Goal: Task Accomplishment & Management: Manage account settings

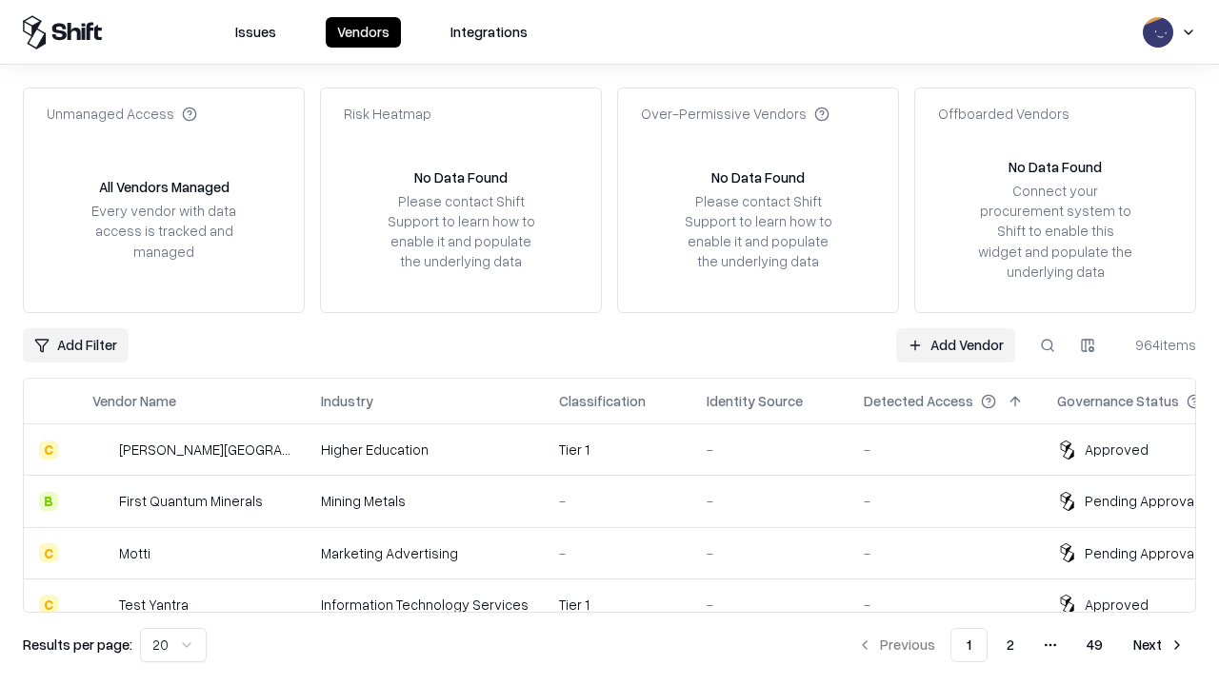
click at [955, 345] on link "Add Vendor" at bounding box center [955, 345] width 119 height 34
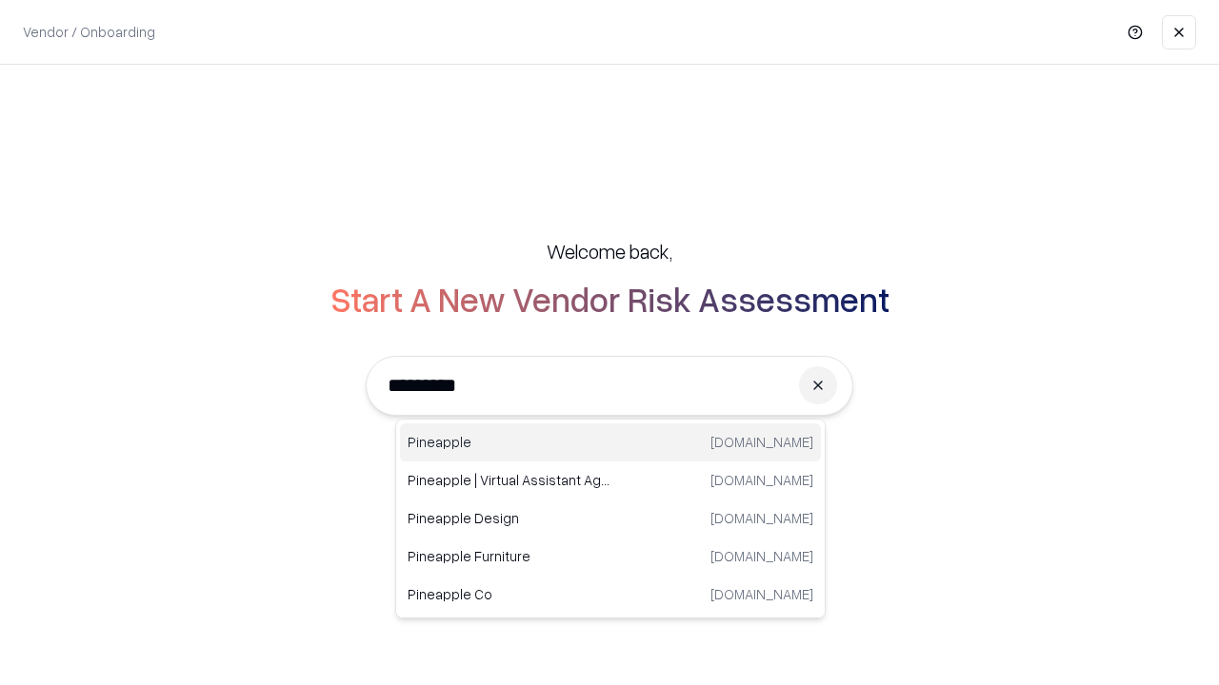
click at [610, 443] on div "Pineapple [DOMAIN_NAME]" at bounding box center [610, 443] width 421 height 38
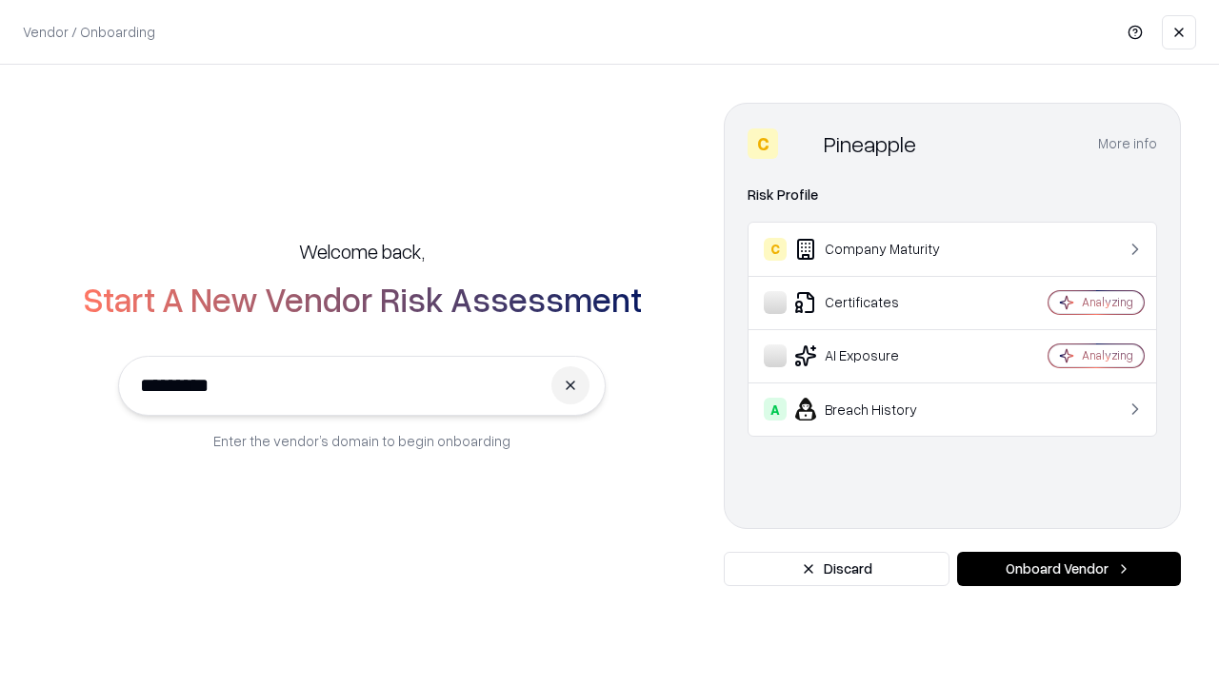
type input "*********"
click at [1068, 569] on button "Onboard Vendor" at bounding box center [1069, 569] width 224 height 34
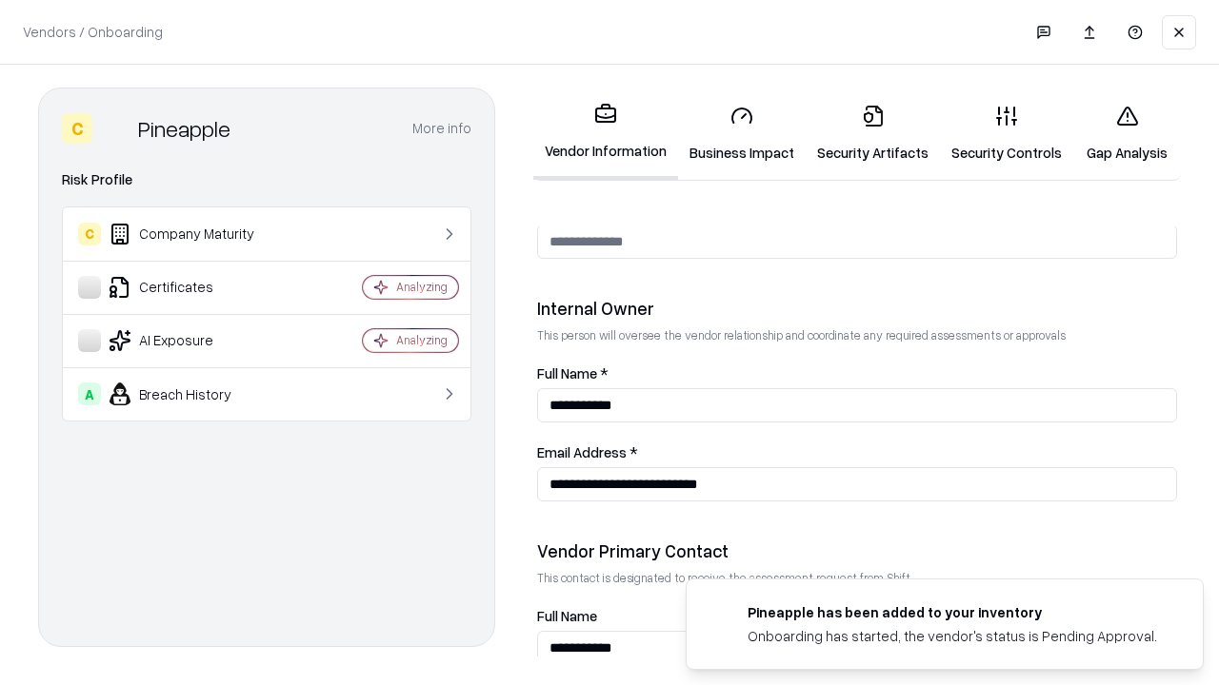
scroll to position [986, 0]
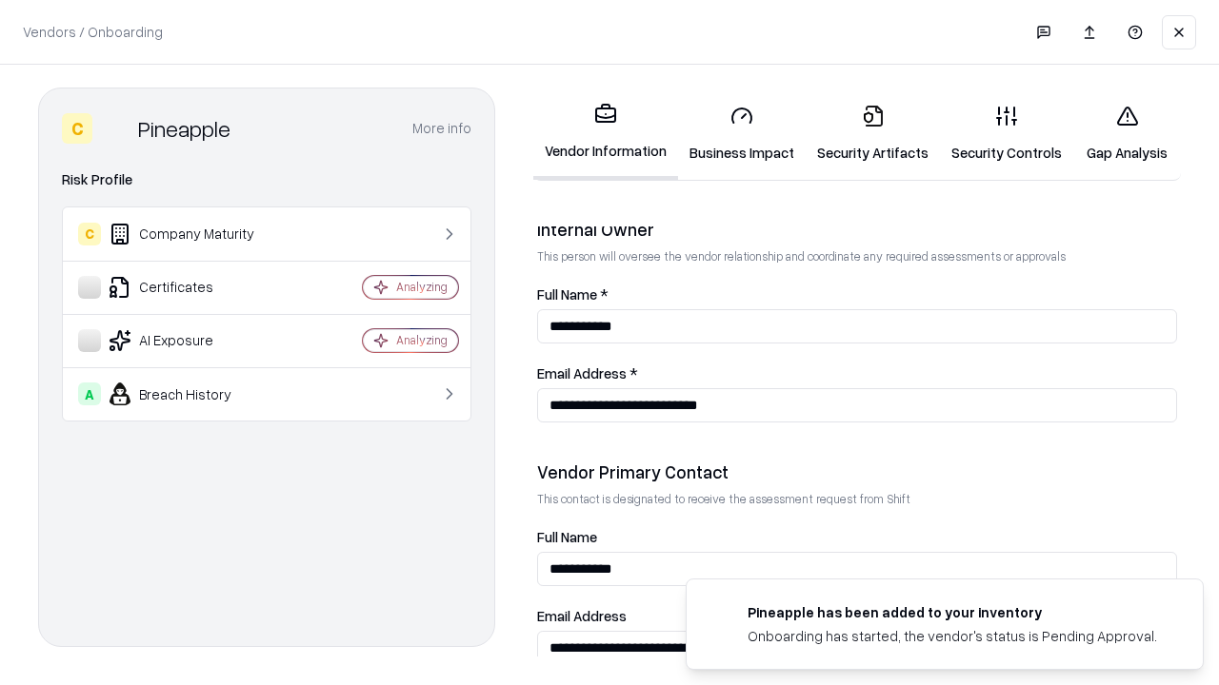
click at [742, 133] on link "Business Impact" at bounding box center [742, 133] width 128 height 89
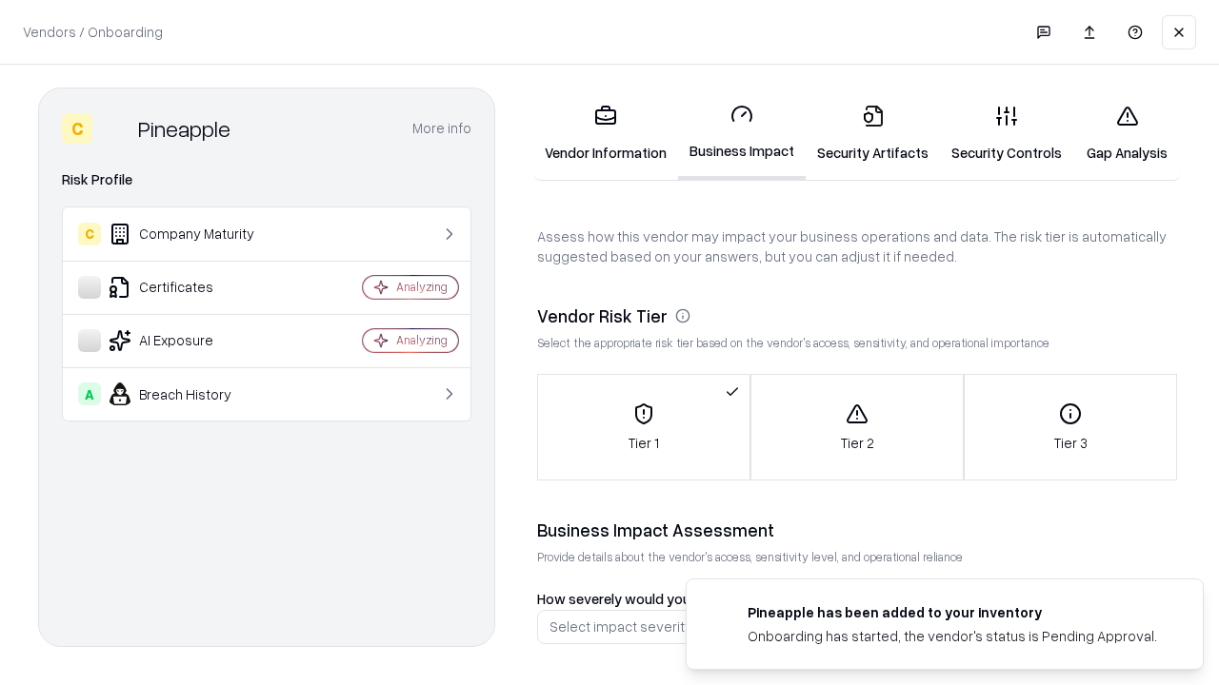
click at [872, 133] on link "Security Artifacts" at bounding box center [872, 133] width 134 height 89
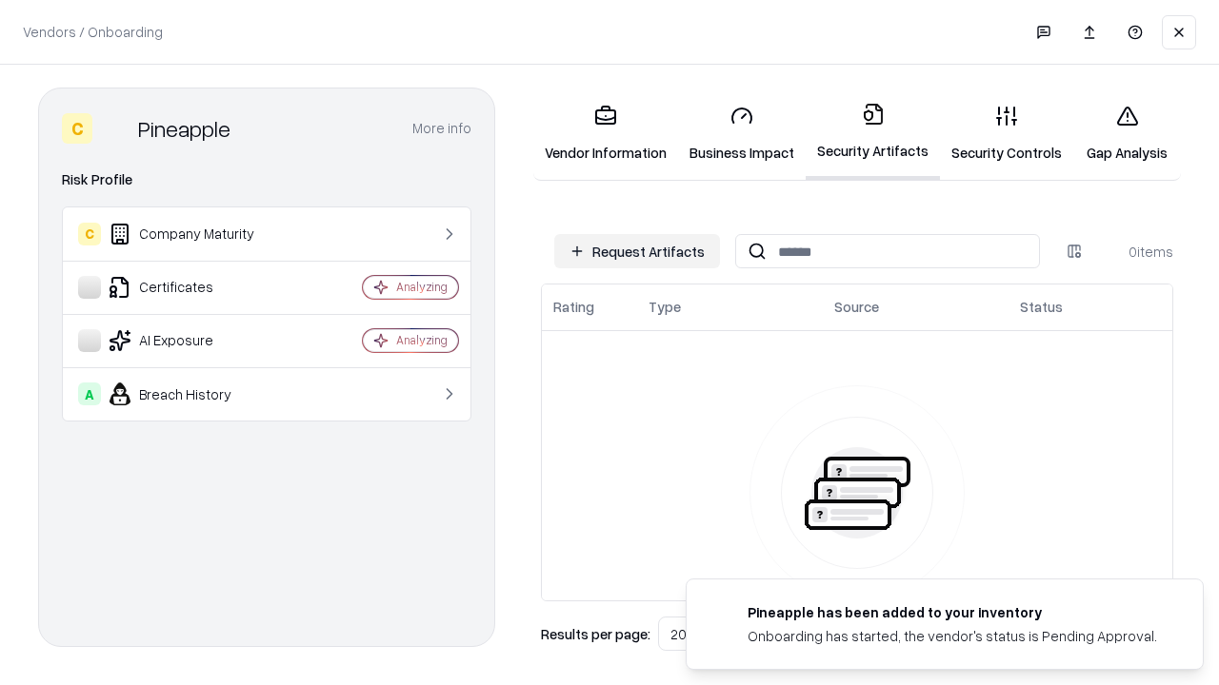
click at [637, 251] on button "Request Artifacts" at bounding box center [637, 251] width 166 height 34
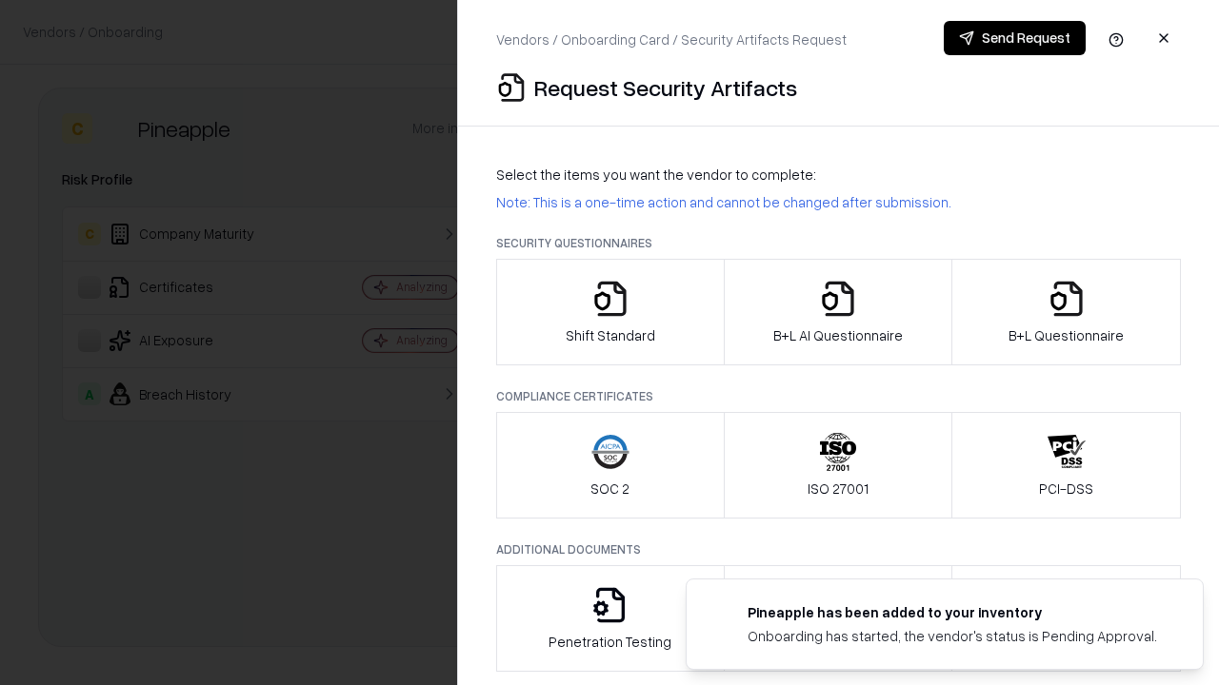
click at [609, 312] on icon "button" at bounding box center [610, 299] width 38 height 38
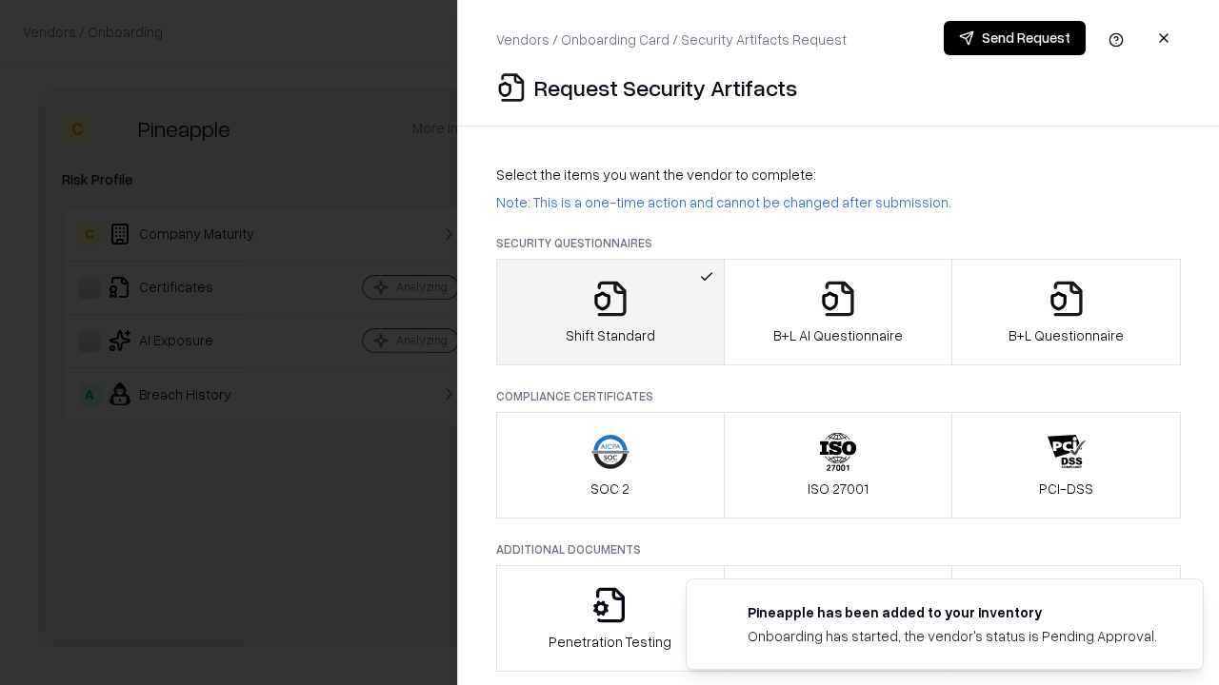
click at [1014, 38] on button "Send Request" at bounding box center [1015, 38] width 142 height 34
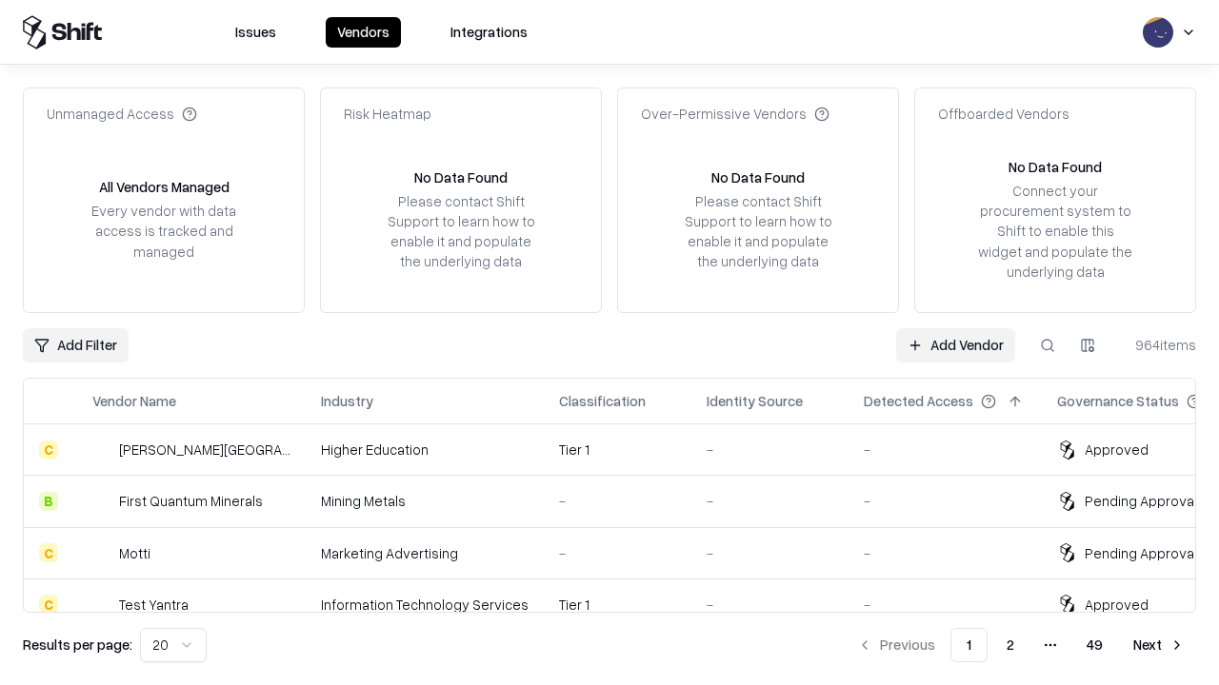
click at [1047, 345] on button at bounding box center [1047, 345] width 34 height 34
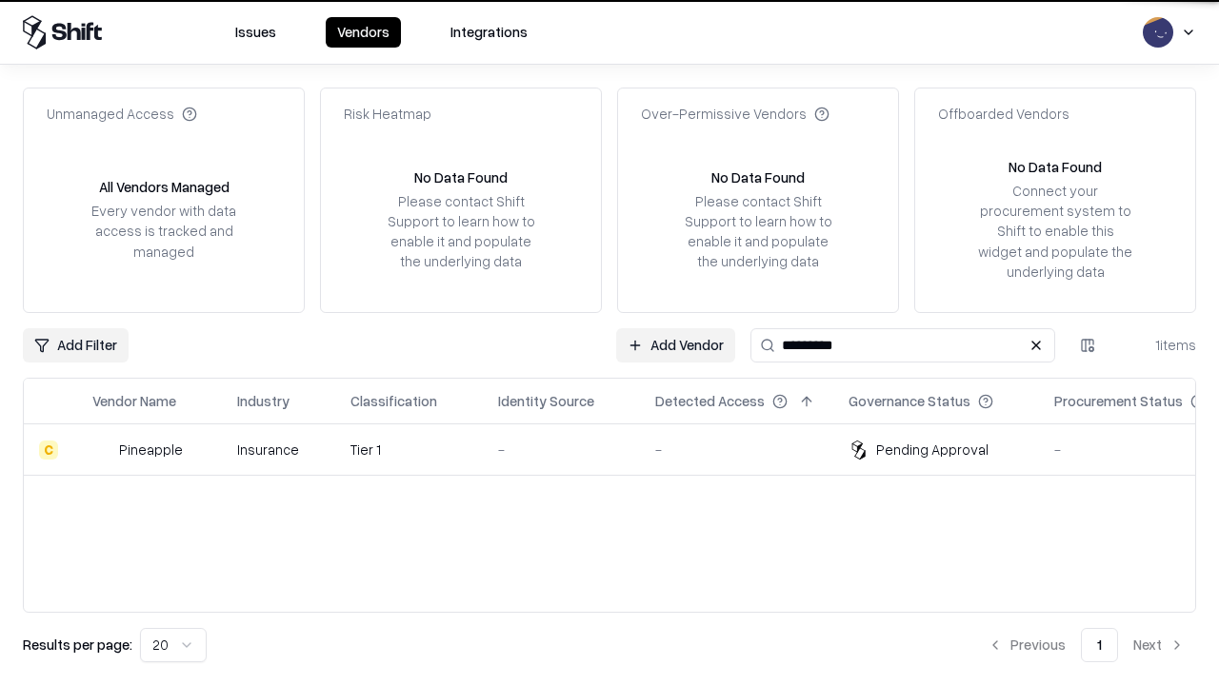
type input "*********"
click at [621, 449] on div "-" at bounding box center [561, 450] width 127 height 20
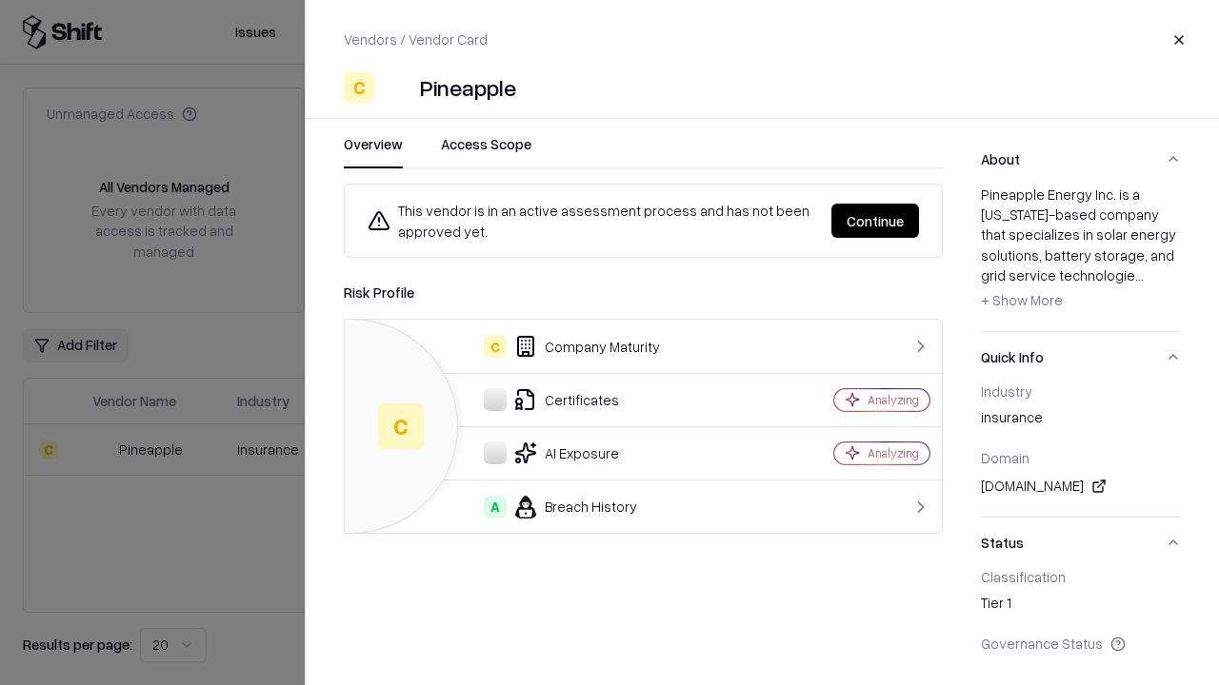
click at [875, 221] on button "Continue" at bounding box center [875, 221] width 88 height 34
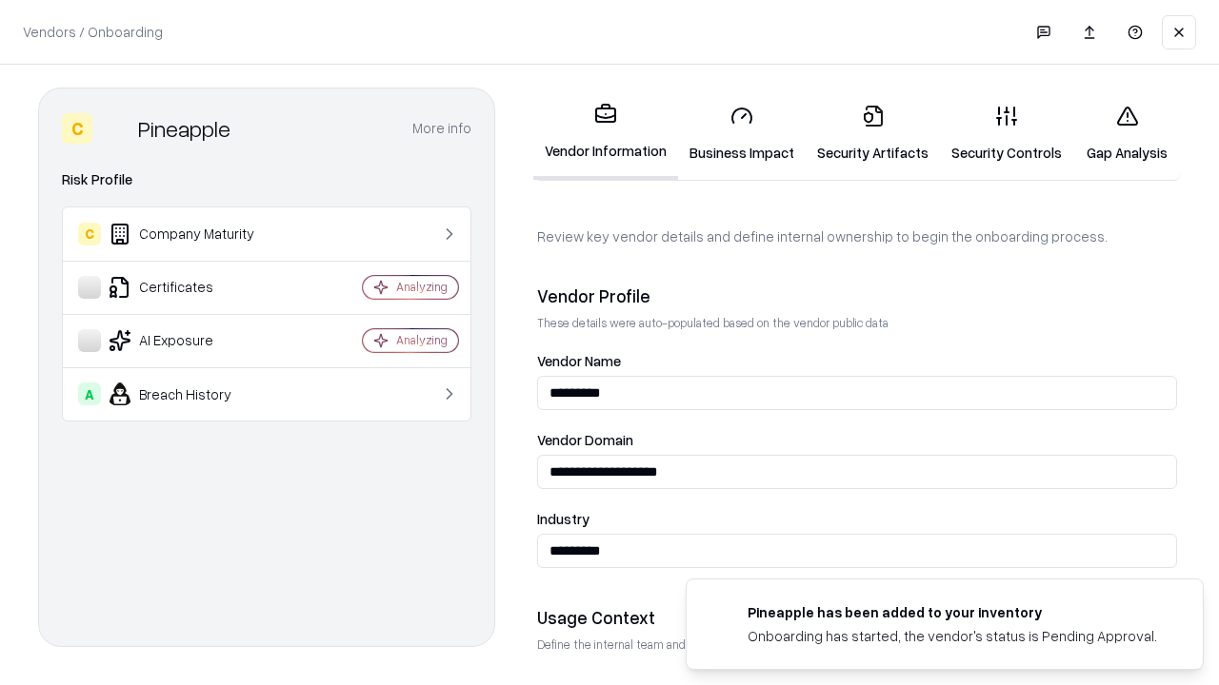
click at [872, 133] on link "Security Artifacts" at bounding box center [872, 133] width 134 height 89
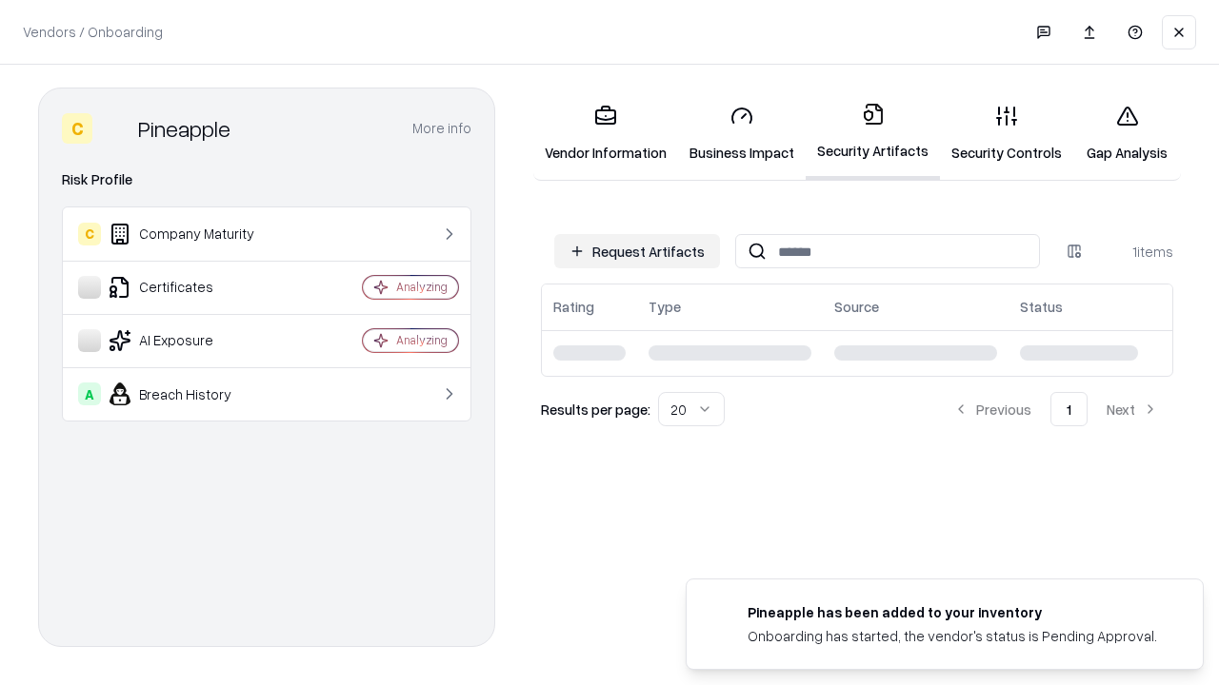
click at [1006, 133] on link "Security Controls" at bounding box center [1006, 133] width 133 height 89
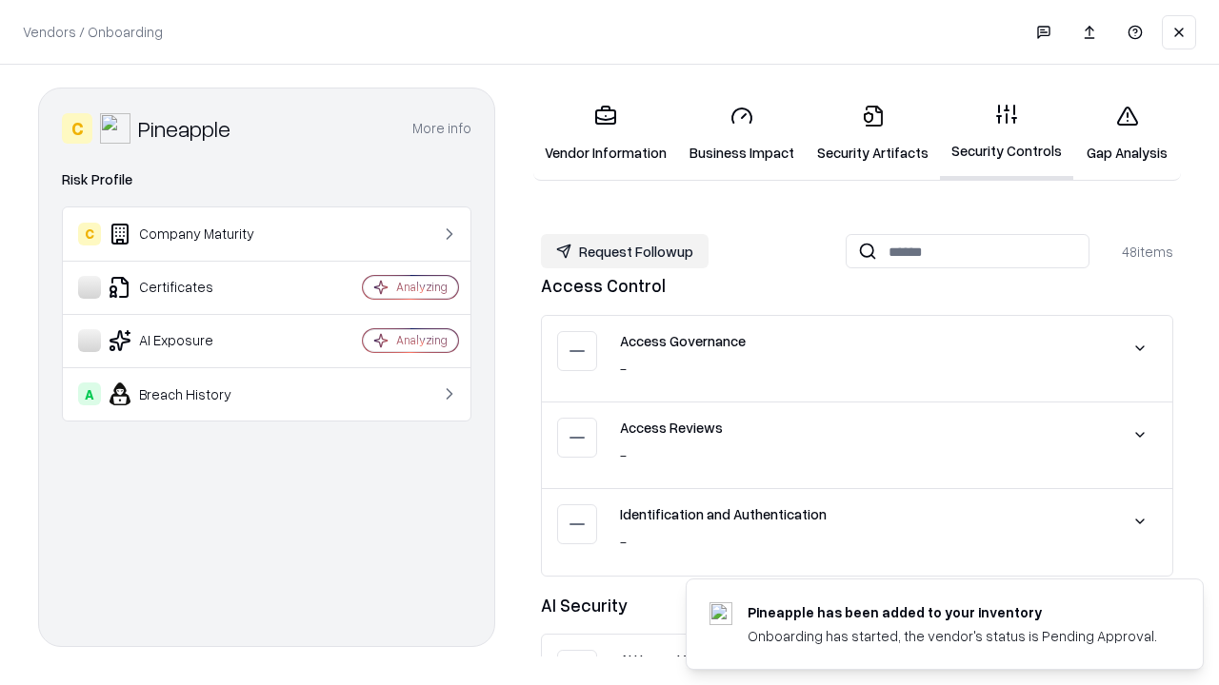
click at [625, 251] on button "Request Followup" at bounding box center [625, 251] width 168 height 34
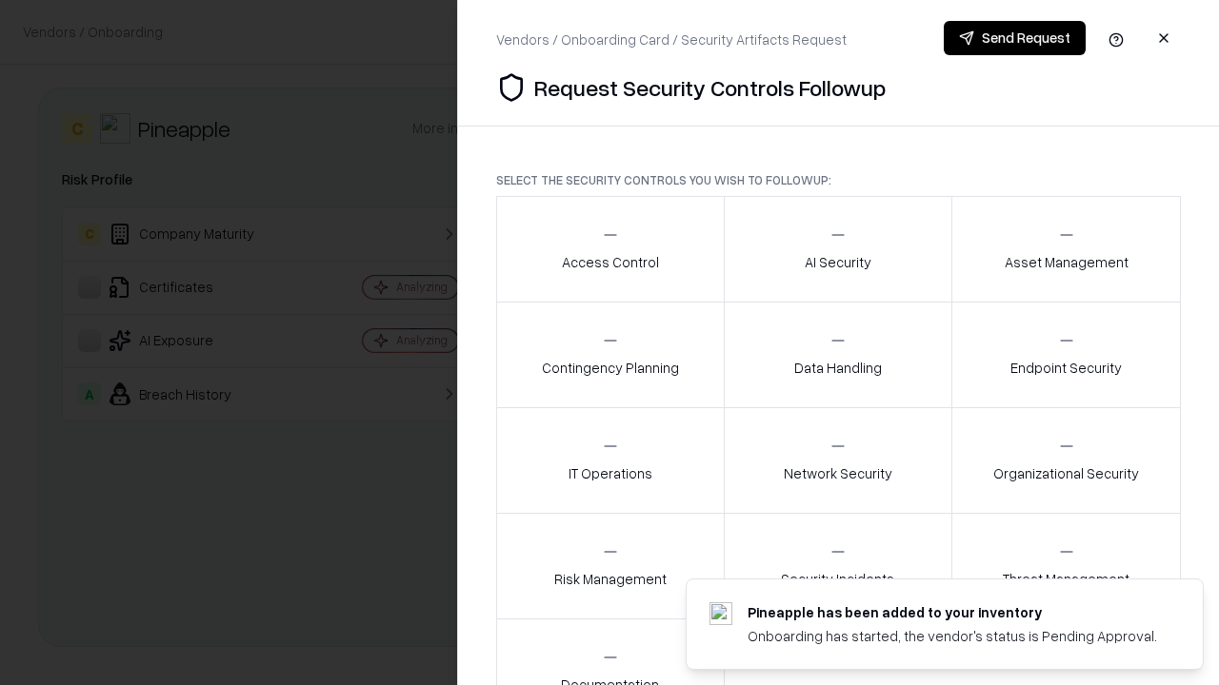
click at [609, 249] on div "Access Control" at bounding box center [610, 249] width 97 height 47
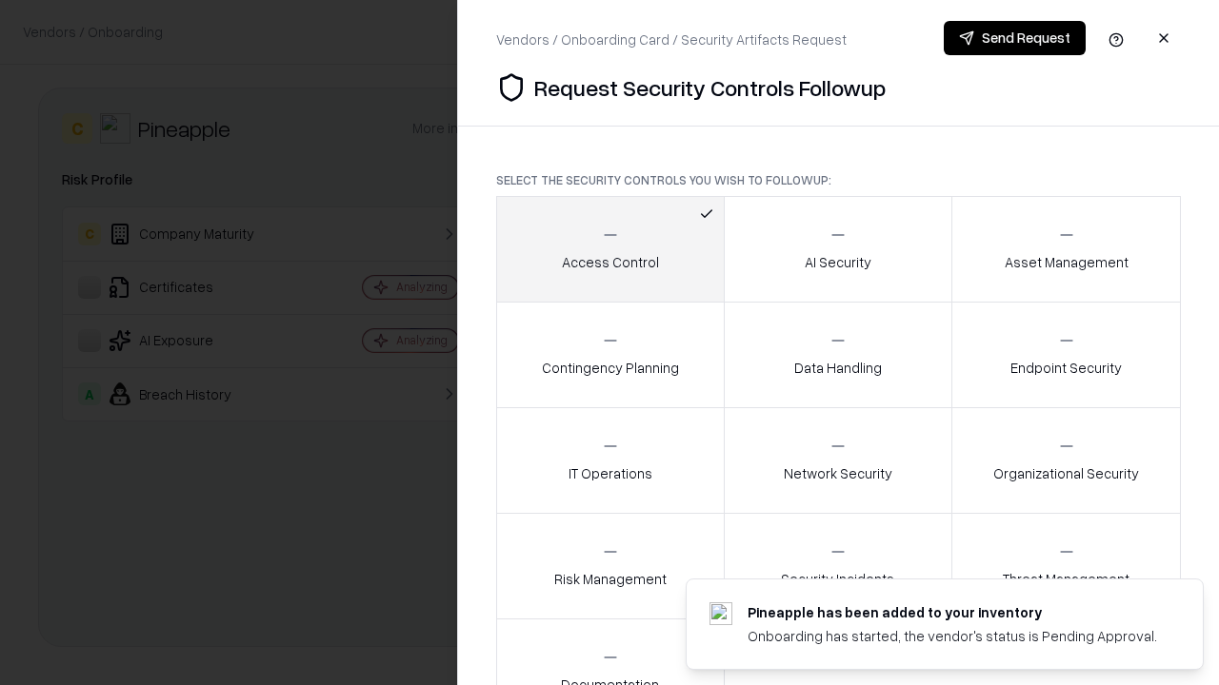
click at [1014, 38] on button "Send Request" at bounding box center [1015, 38] width 142 height 34
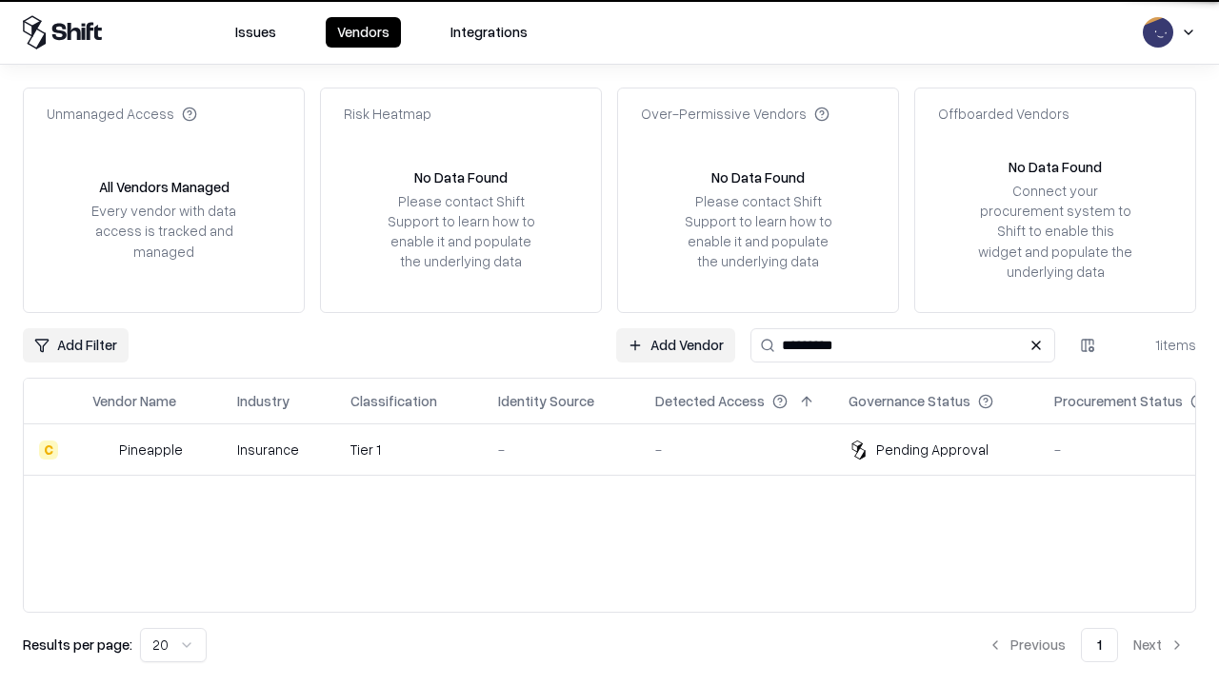
type input "*********"
click at [621, 449] on div "-" at bounding box center [561, 450] width 127 height 20
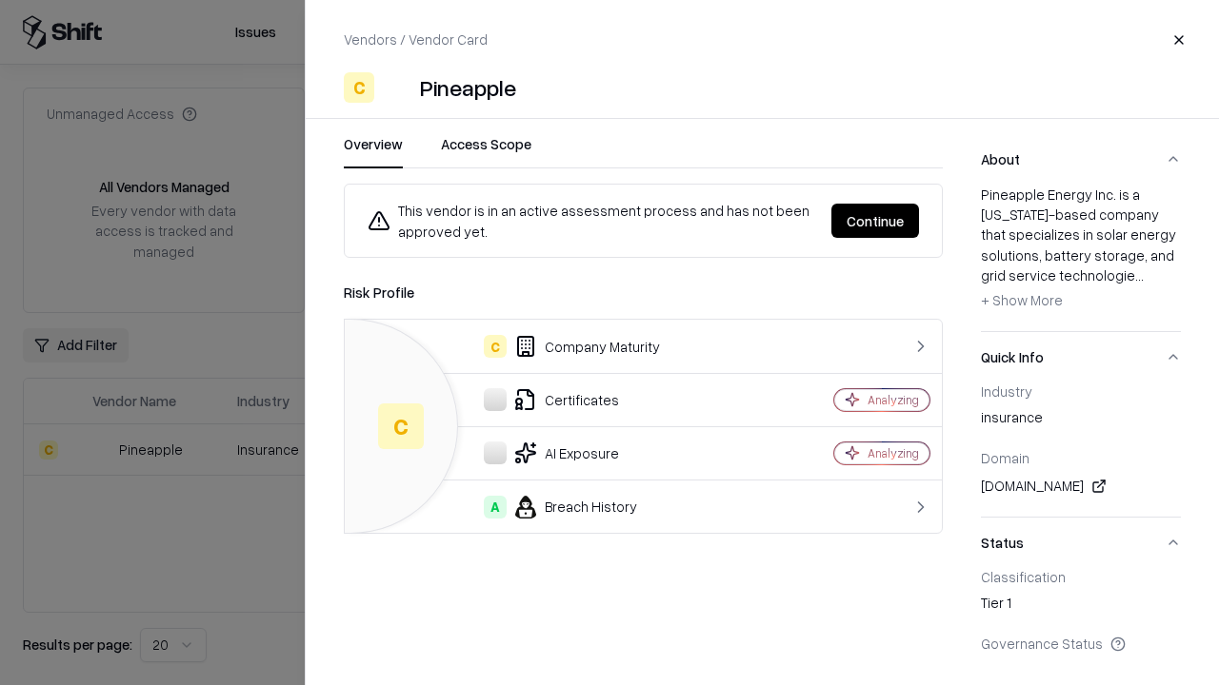
click at [875, 221] on button "Continue" at bounding box center [875, 221] width 88 height 34
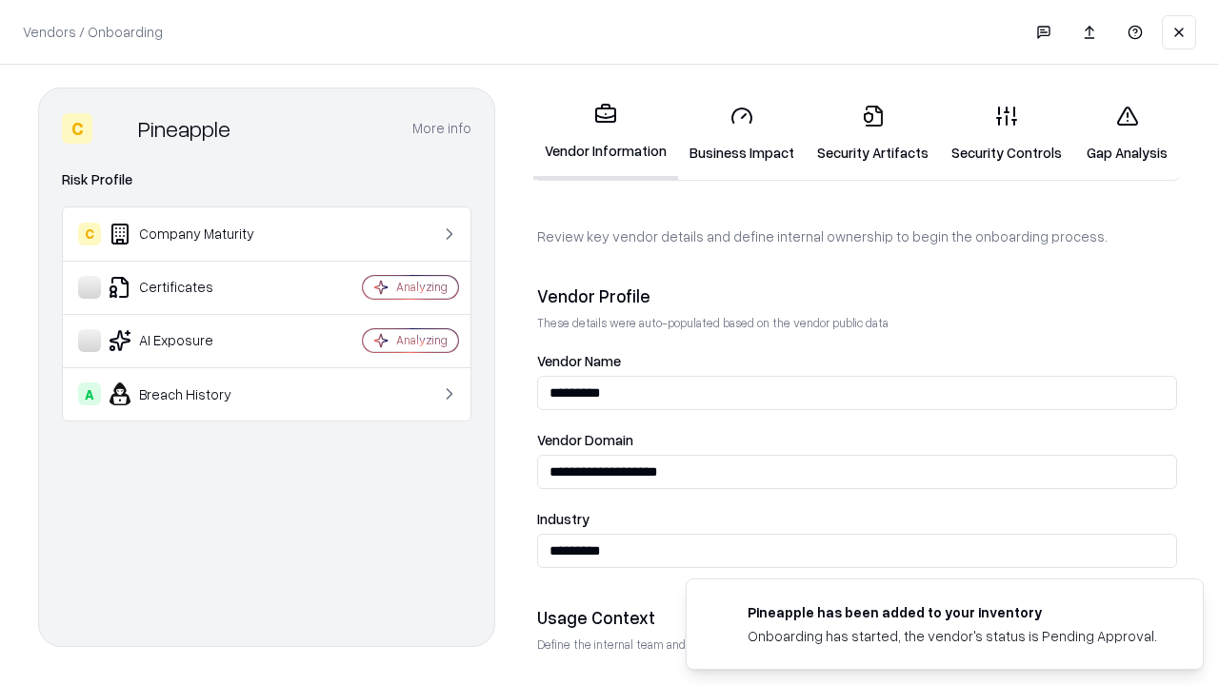
click at [1126, 133] on link "Gap Analysis" at bounding box center [1127, 133] width 108 height 89
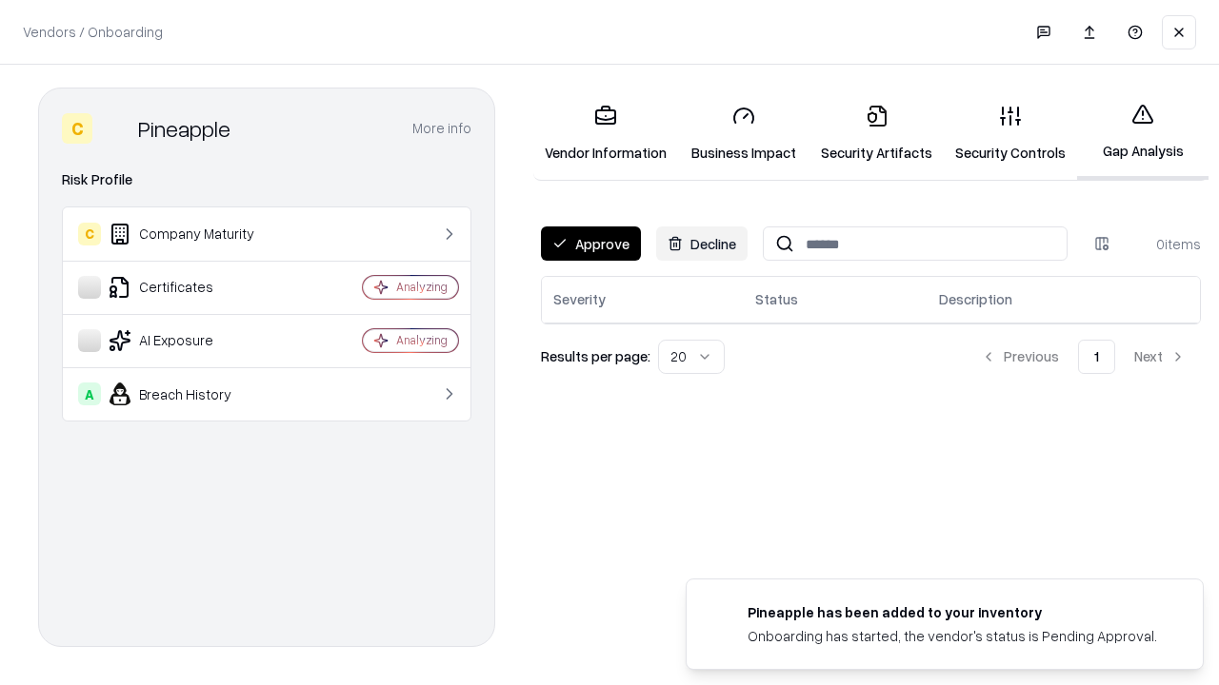
click at [590, 244] on button "Approve" at bounding box center [591, 244] width 100 height 34
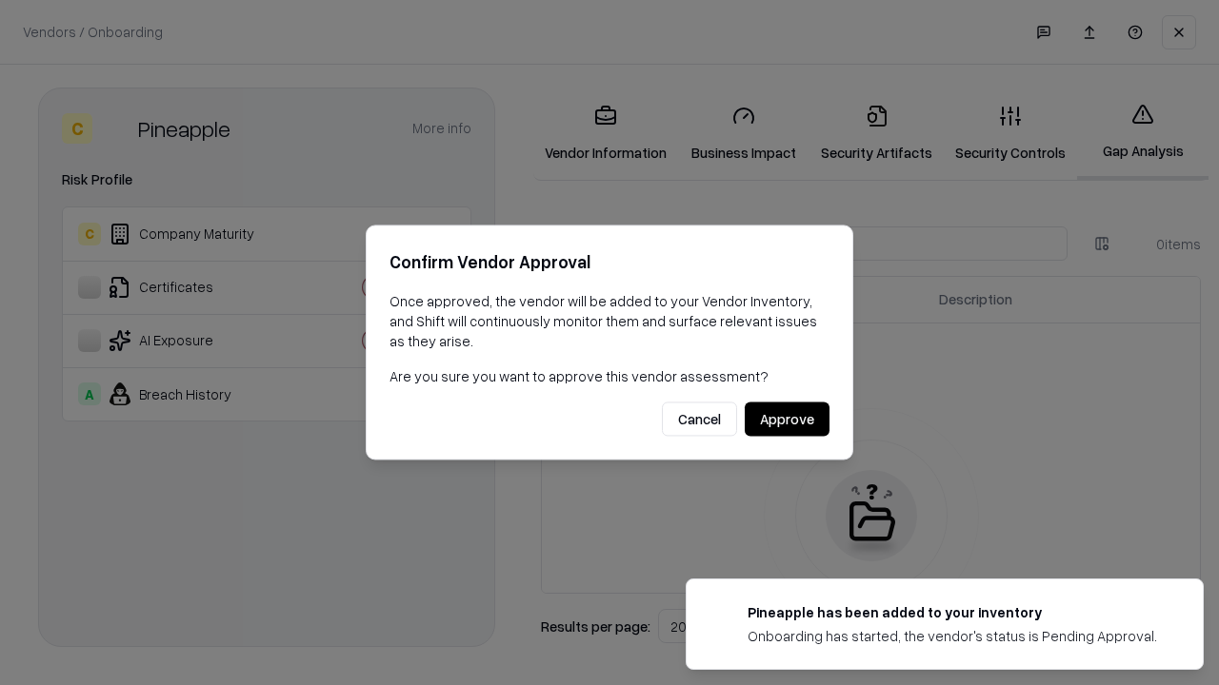
click at [786, 419] on button "Approve" at bounding box center [787, 420] width 85 height 34
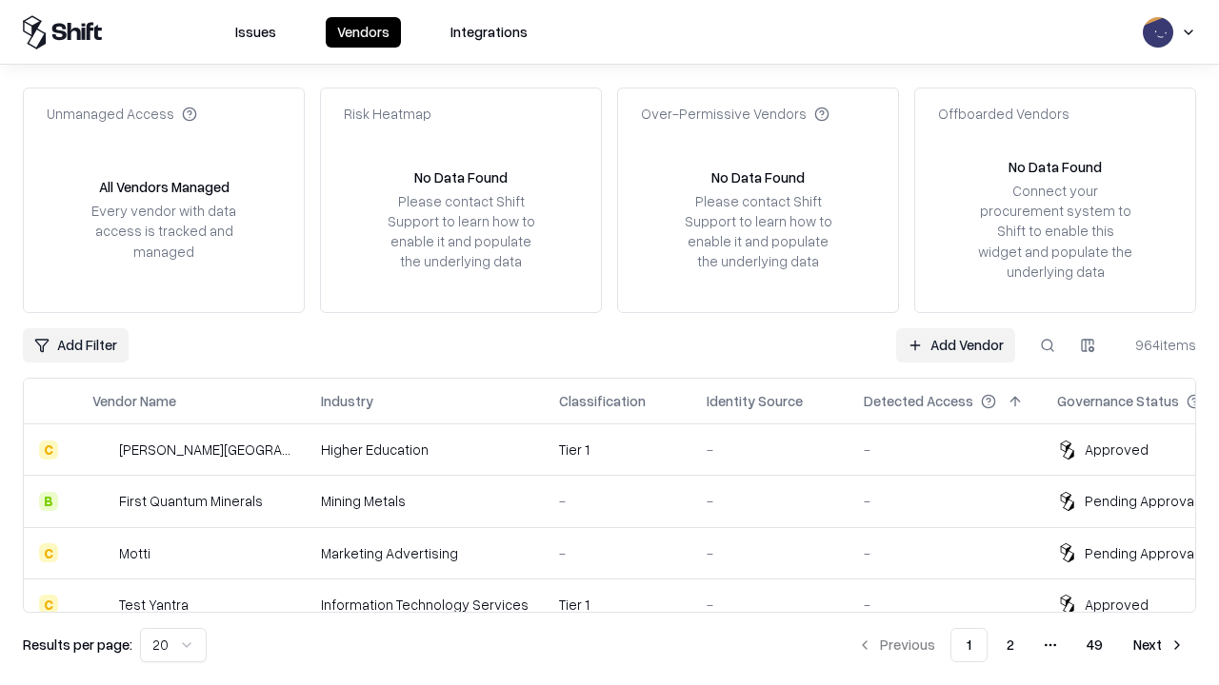
type input "*********"
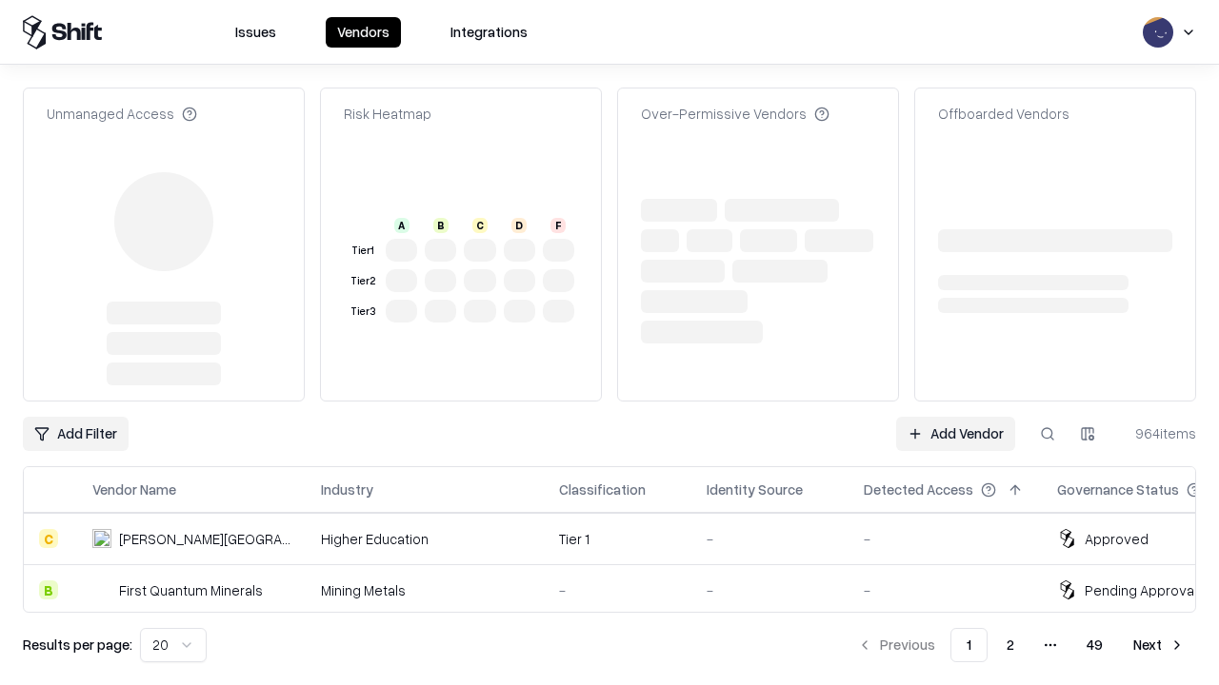
click at [955, 417] on link "Add Vendor" at bounding box center [955, 434] width 119 height 34
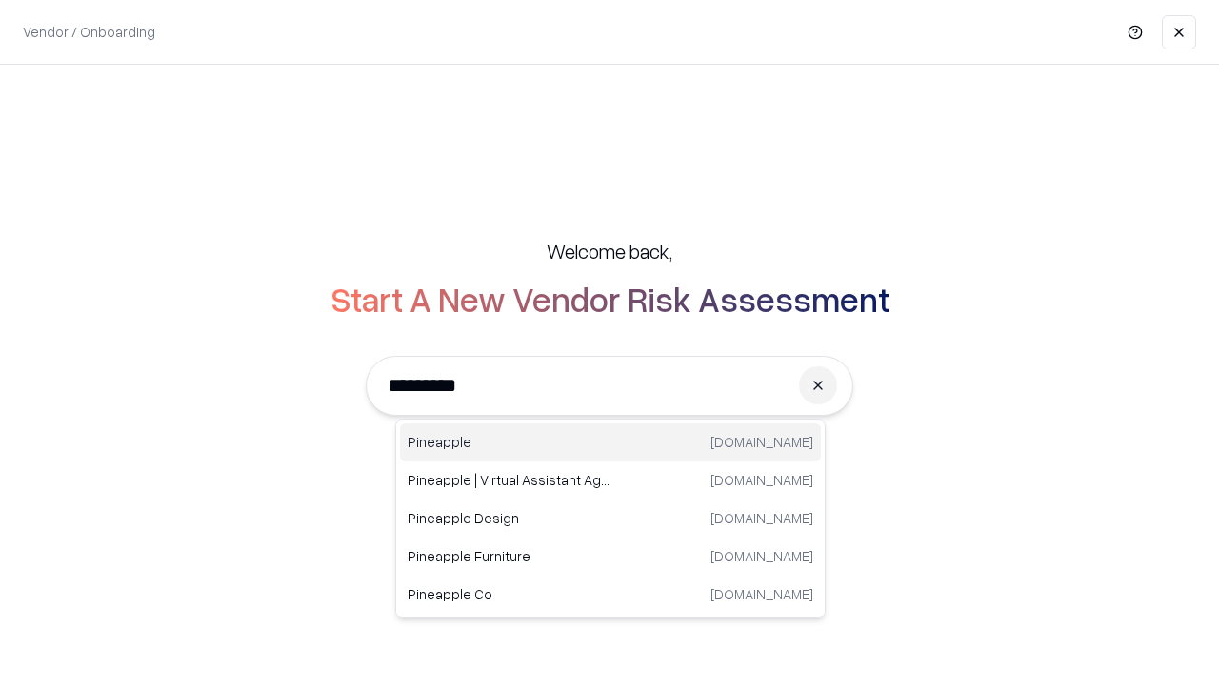
click at [610, 443] on div "Pineapple [DOMAIN_NAME]" at bounding box center [610, 443] width 421 height 38
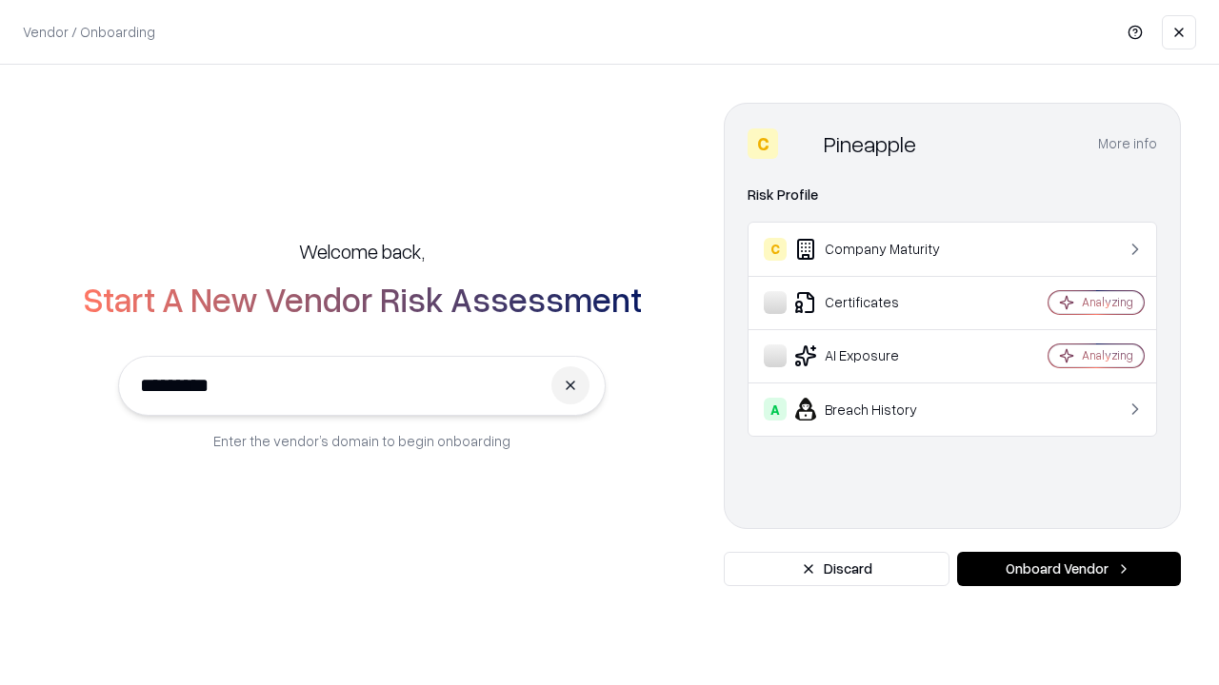
type input "*********"
click at [1068, 569] on button "Onboard Vendor" at bounding box center [1069, 569] width 224 height 34
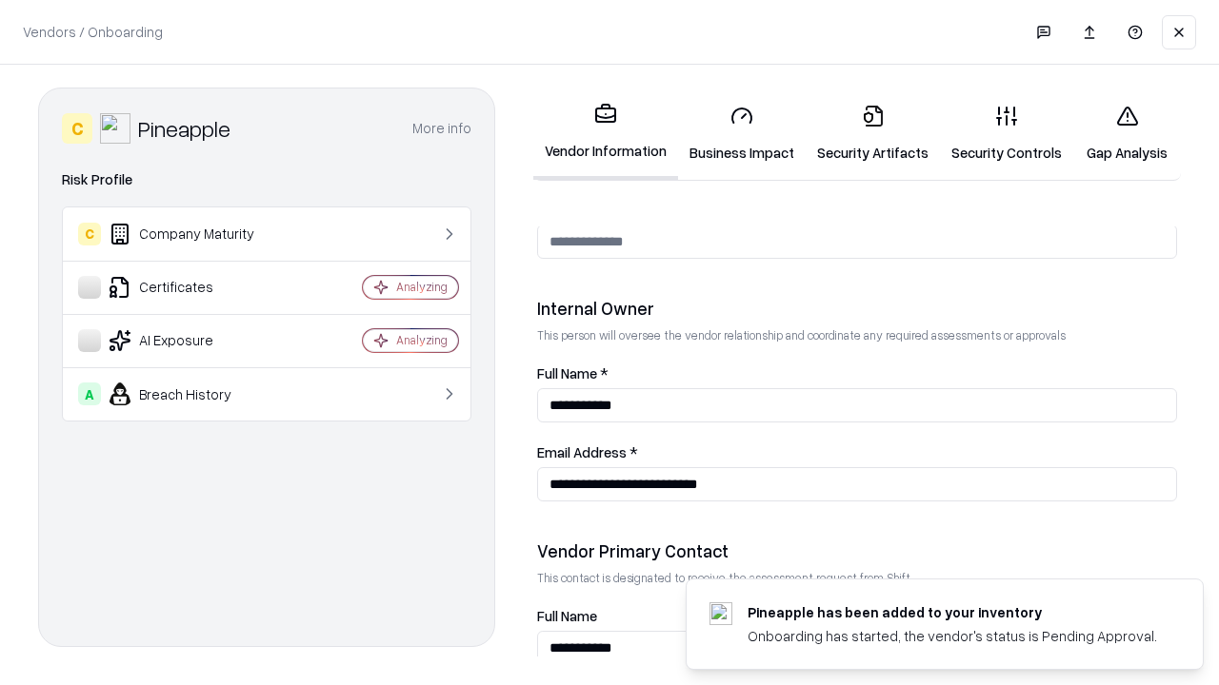
scroll to position [986, 0]
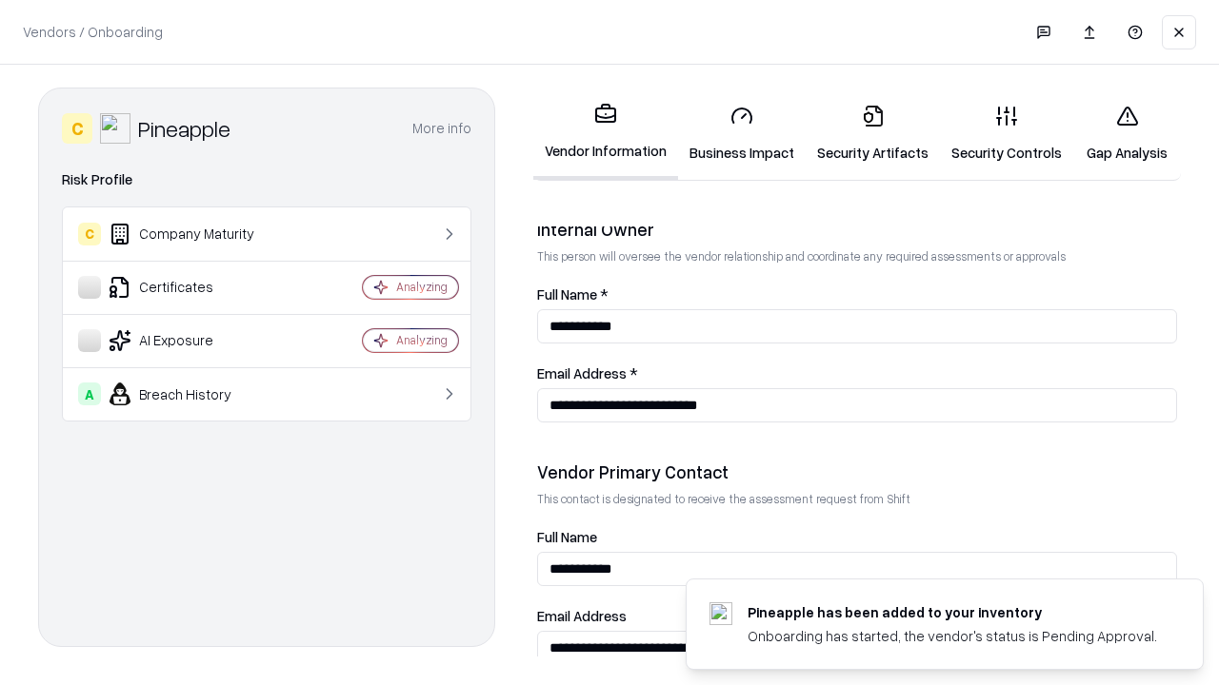
click at [1126, 133] on link "Gap Analysis" at bounding box center [1127, 133] width 108 height 89
